Goal: Navigation & Orientation: Find specific page/section

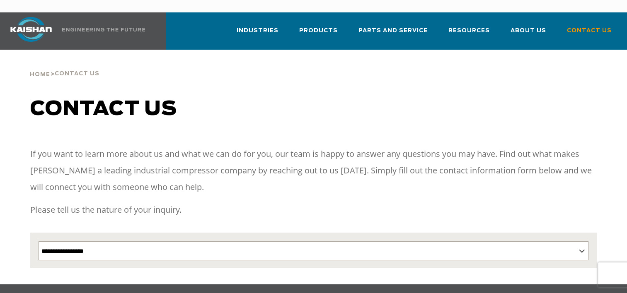
scroll to position [124, 0]
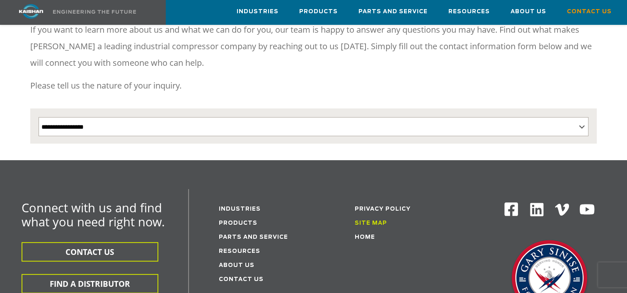
click at [373, 221] on link "Site Map" at bounding box center [371, 223] width 32 height 5
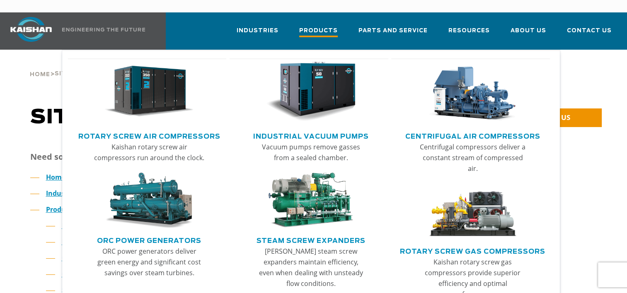
click at [323, 26] on span "Products" at bounding box center [318, 31] width 39 height 11
